Goal: Communication & Community: Answer question/provide support

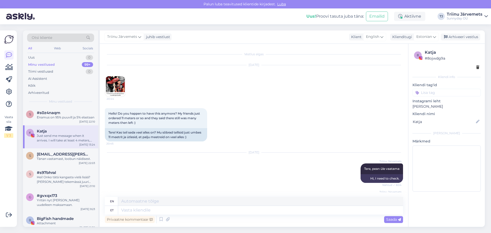
scroll to position [360, 0]
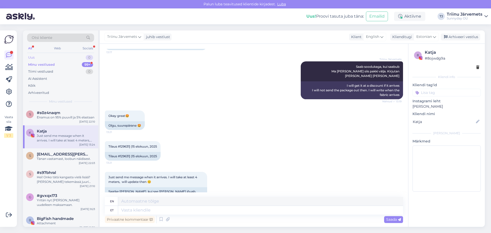
click at [32, 57] on div "Uus" at bounding box center [31, 57] width 6 height 5
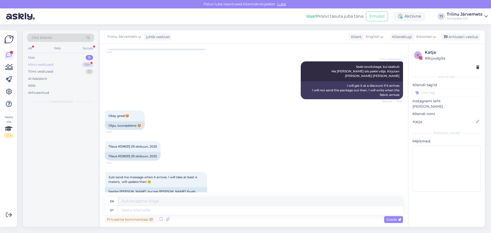
click at [34, 66] on div "Minu vestlused" at bounding box center [40, 64] width 25 height 5
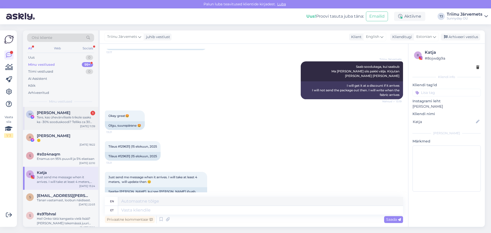
click at [65, 113] on span "[PERSON_NAME]" at bounding box center [54, 113] width 34 height 5
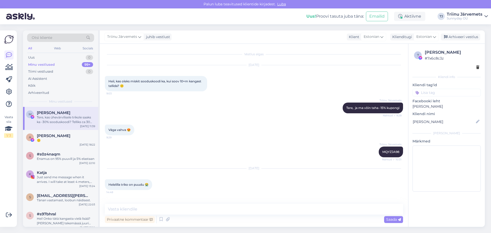
scroll to position [215, 0]
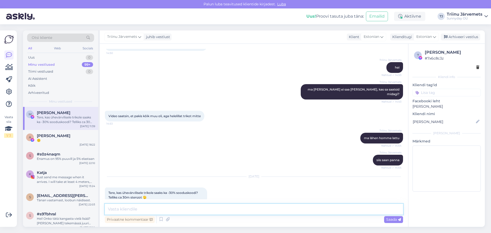
click at [129, 210] on textarea at bounding box center [254, 209] width 298 height 11
click at [157, 210] on textarea "tere, ühevärvilisele max 20% võin teha kupongi, ostusamm alates 1m" at bounding box center [254, 209] width 298 height 11
type textarea "tere, ühevärvilisele max -20% võin teha kupongi, ostusamm alates 1m"
click at [385, 218] on div "Saada" at bounding box center [393, 219] width 19 height 7
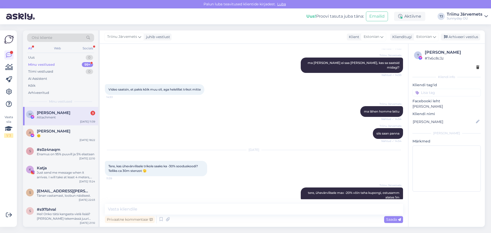
scroll to position [318, 0]
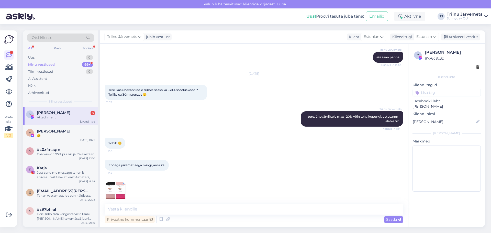
click at [108, 183] on img at bounding box center [115, 192] width 20 height 20
click at [125, 207] on textarea at bounding box center [254, 209] width 298 height 11
type textarea "m"
type textarea "e"
click at [114, 182] on img at bounding box center [115, 192] width 20 height 20
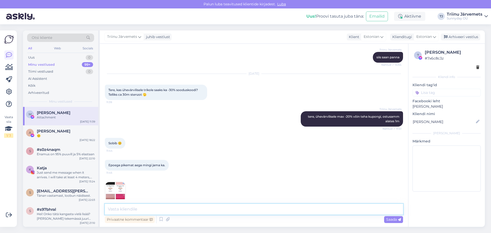
click at [137, 209] on textarea at bounding box center [254, 209] width 298 height 11
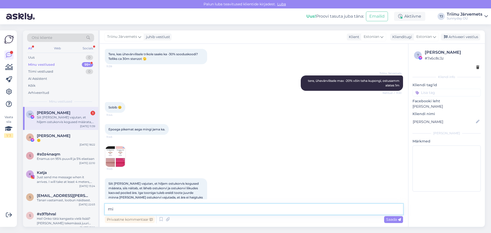
type textarea "m"
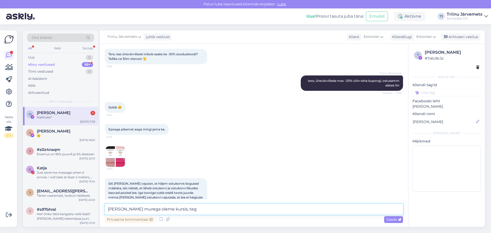
scroll to position [376, 0]
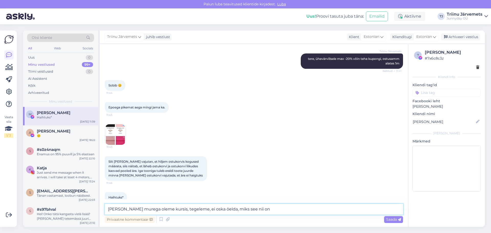
type textarea "[PERSON_NAME] murega oleme kursis, tegeleme, ei oska öelda, miks see nii on"
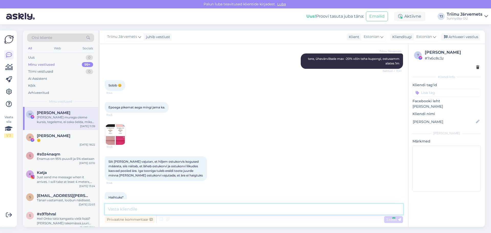
scroll to position [402, 0]
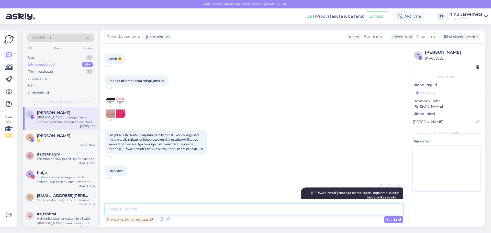
click at [136, 212] on textarea at bounding box center [254, 209] width 298 height 11
type textarea "just see, otse ostukorvi lisades, kaosvad tooted ära"
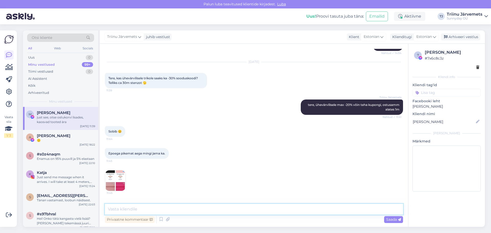
scroll to position [322, 0]
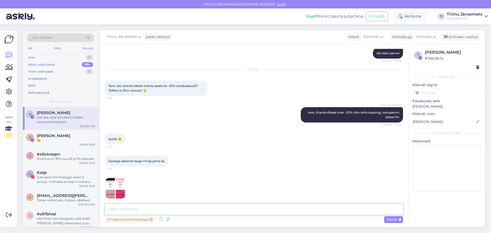
paste textarea "stenzo20"
type textarea "stenzo20"
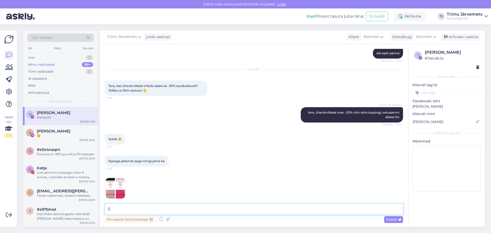
scroll to position [446, 0]
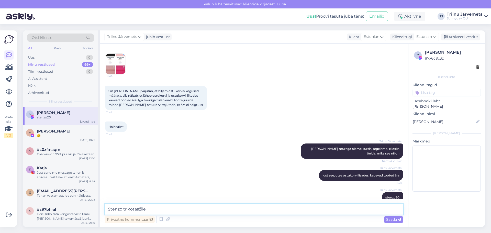
type textarea "Stenzo trikotaažile"
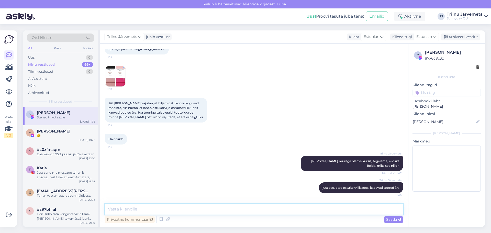
scroll to position [468, 0]
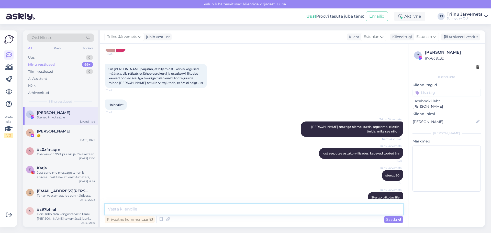
click at [127, 209] on textarea at bounding box center [254, 209] width 298 height 11
type textarea "see on erladi kupong, ei kehti koos teiste kupongidega, kui sul on veel soove, …"
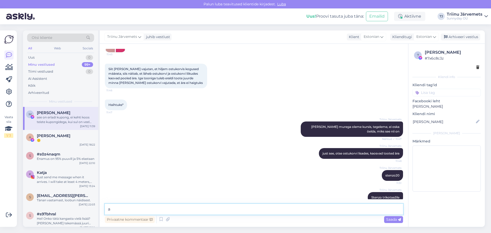
scroll to position [499, 0]
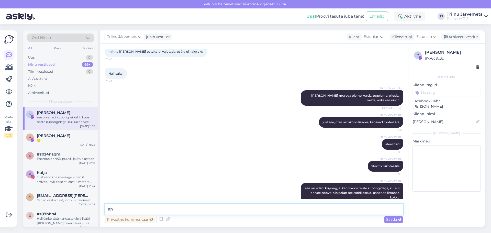
type textarea "a"
type textarea "vabandust, kui on veidi ebamugav ja võtab kauem aega"
